Goal: Task Accomplishment & Management: Manage account settings

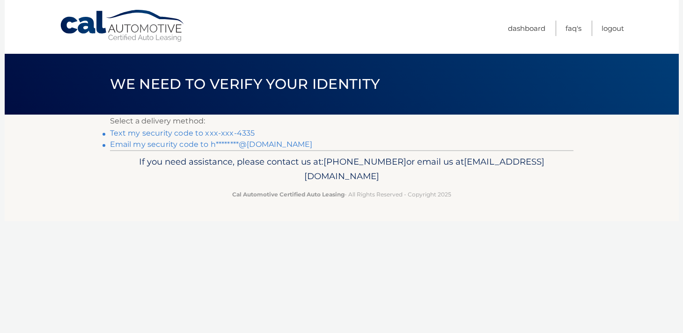
click at [223, 135] on link "Text my security code to xxx-xxx-4335" at bounding box center [182, 133] width 145 height 9
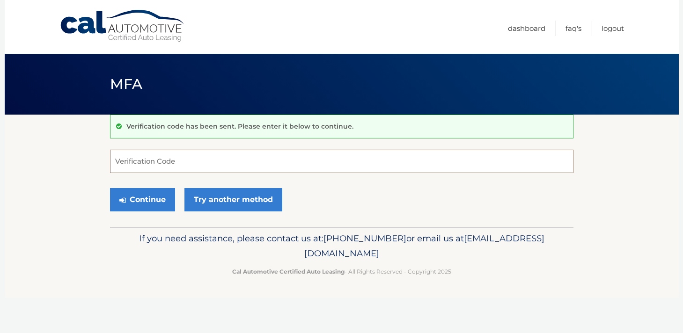
click at [174, 163] on input "Verification Code" at bounding box center [341, 161] width 463 height 23
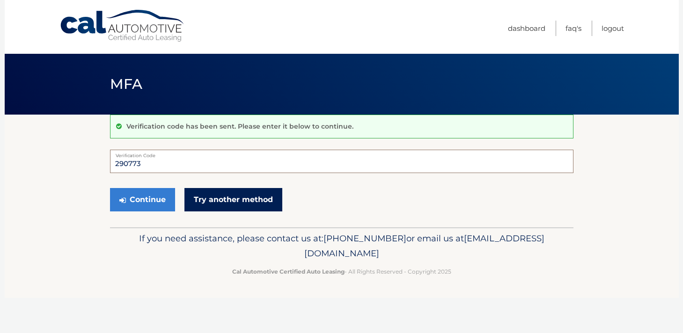
type input "290773"
click at [218, 203] on link "Try another method" at bounding box center [233, 199] width 98 height 23
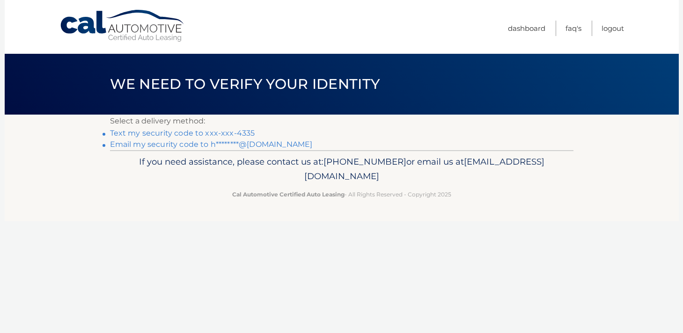
click at [175, 135] on link "Text my security code to xxx-xxx-4335" at bounding box center [182, 133] width 145 height 9
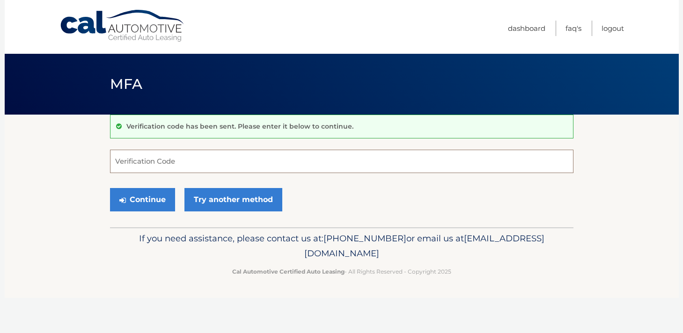
click at [161, 167] on input "Verification Code" at bounding box center [341, 161] width 463 height 23
type input "990689"
click at [157, 195] on button "Continue" at bounding box center [142, 199] width 65 height 23
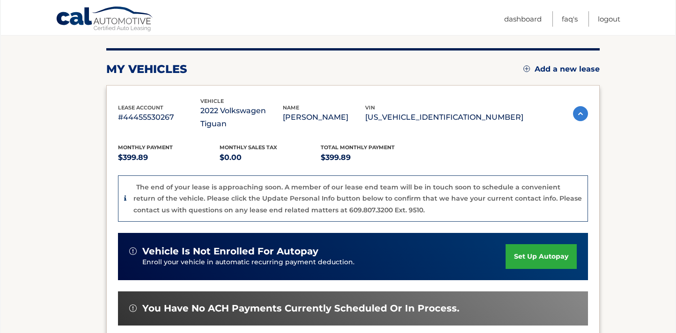
scroll to position [101, 0]
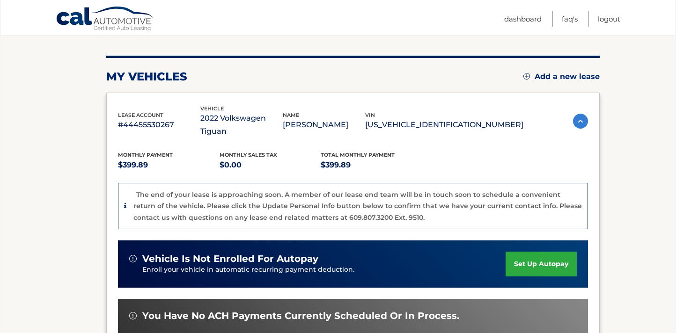
click at [671, 164] on section "my vehicles Add a new lease lease account #44455530267 vehicle 2022 Volkswagen …" at bounding box center [338, 335] width 674 height 642
click at [578, 115] on img at bounding box center [580, 121] width 15 height 15
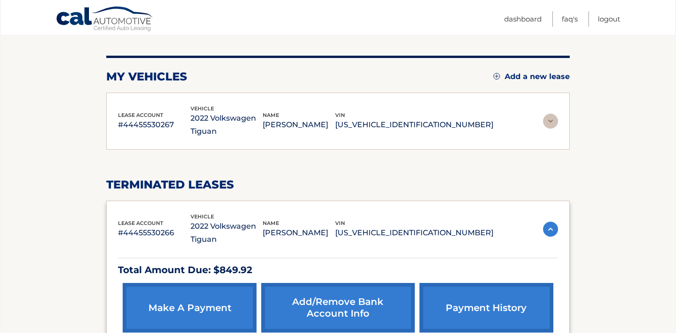
click at [549, 122] on img at bounding box center [550, 121] width 15 height 15
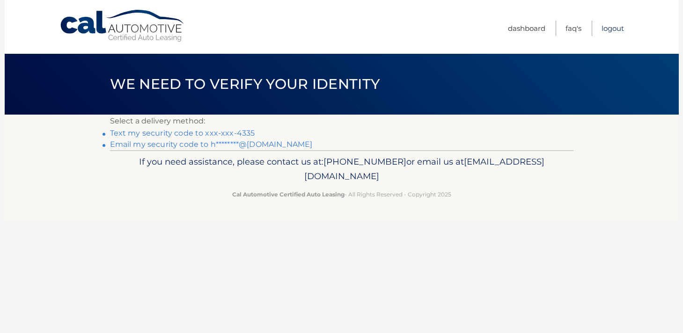
click at [610, 26] on link "Logout" at bounding box center [612, 28] width 22 height 15
